Goal: Task Accomplishment & Management: Manage account settings

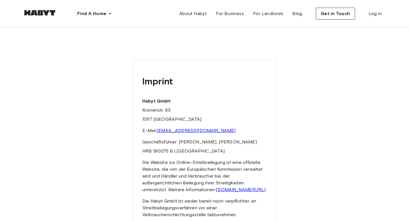
click at [34, 13] on img at bounding box center [40, 13] width 34 height 6
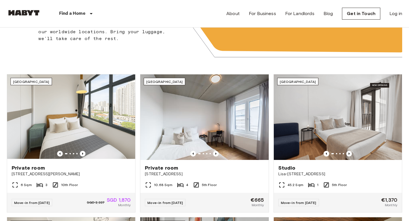
scroll to position [193, 0]
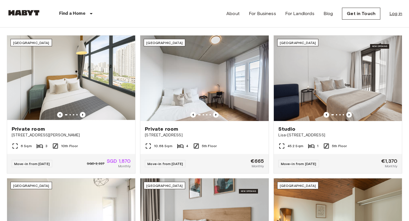
click at [396, 15] on link "Log in" at bounding box center [396, 13] width 13 height 7
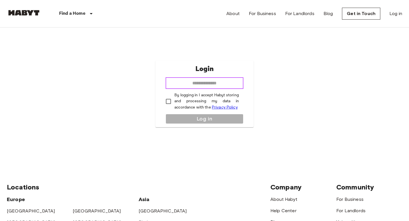
click at [196, 87] on input "email" at bounding box center [205, 83] width 78 height 11
type input "**********"
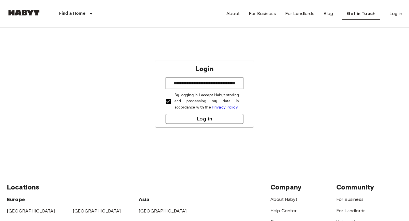
click at [177, 116] on button "Log in" at bounding box center [205, 119] width 78 height 10
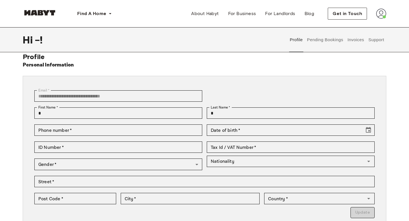
click at [381, 14] on img at bounding box center [381, 14] width 10 height 10
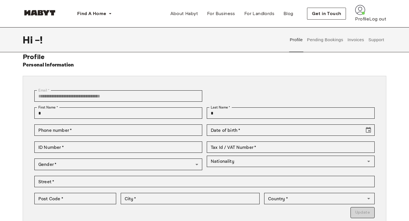
click at [259, 61] on div "Personal Information" at bounding box center [205, 65] width 364 height 8
click at [393, 14] on div "Find A Home Europe Amsterdam Berlin Frankfurt Hamburg Lisbon Madrid Milan Moden…" at bounding box center [204, 13] width 409 height 27
click at [392, 37] on div "Hi - ! Profile Pending Bookings Invoices Support" at bounding box center [204, 39] width 409 height 25
click at [365, 15] on img at bounding box center [360, 10] width 10 height 10
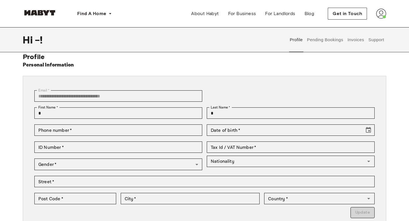
click at [301, 65] on div "Personal Information" at bounding box center [205, 65] width 364 height 8
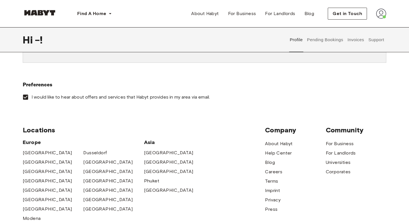
scroll to position [178, 0]
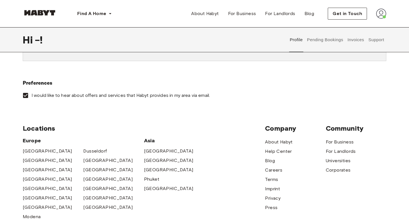
click at [382, 13] on img at bounding box center [381, 14] width 10 height 10
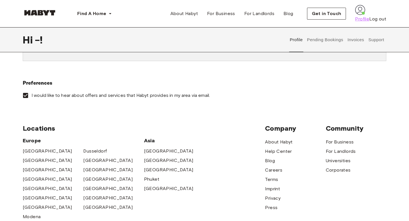
click at [365, 22] on span "Profile" at bounding box center [362, 19] width 14 height 7
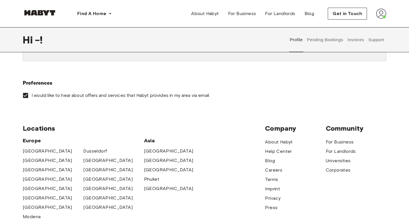
scroll to position [0, 0]
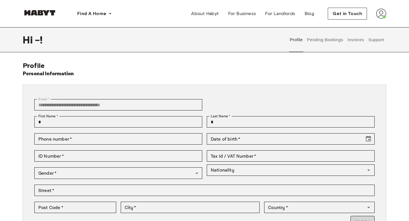
click at [329, 43] on button "Pending Bookings" at bounding box center [325, 39] width 38 height 25
